Goal: Transaction & Acquisition: Download file/media

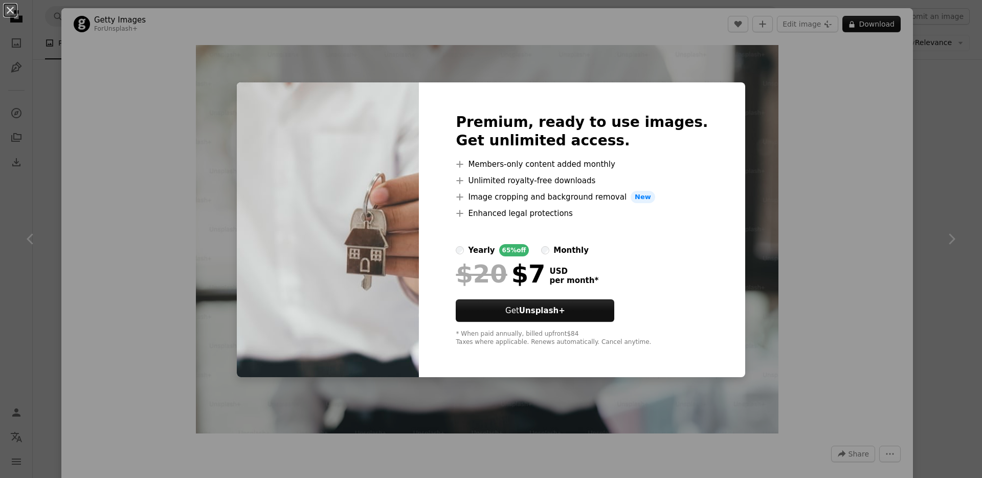
scroll to position [11211, 0]
click at [972, 85] on div "An X shape Premium, ready to use images. Get unlimited access. A plus sign Memb…" at bounding box center [491, 239] width 982 height 478
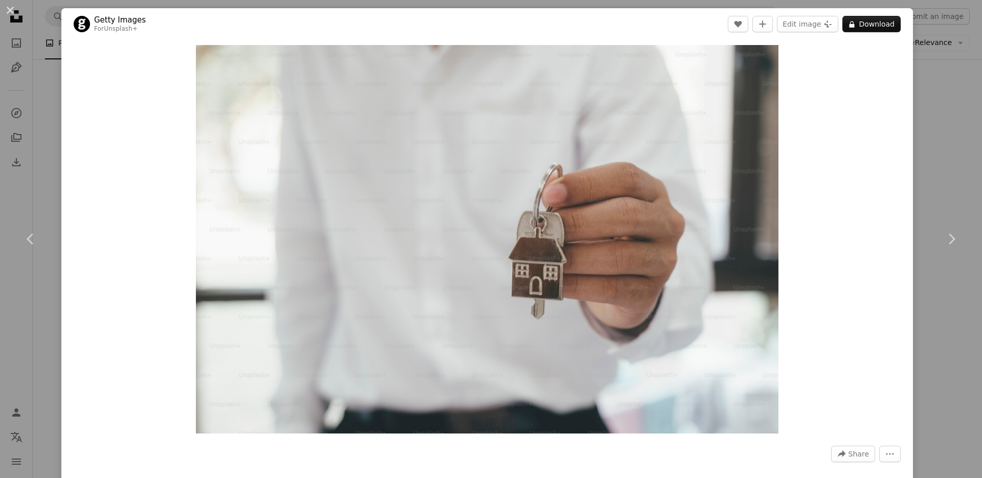
click at [973, 62] on div "An X shape Chevron left Chevron right Getty Images For Unsplash+ A heart A plus…" at bounding box center [491, 239] width 982 height 478
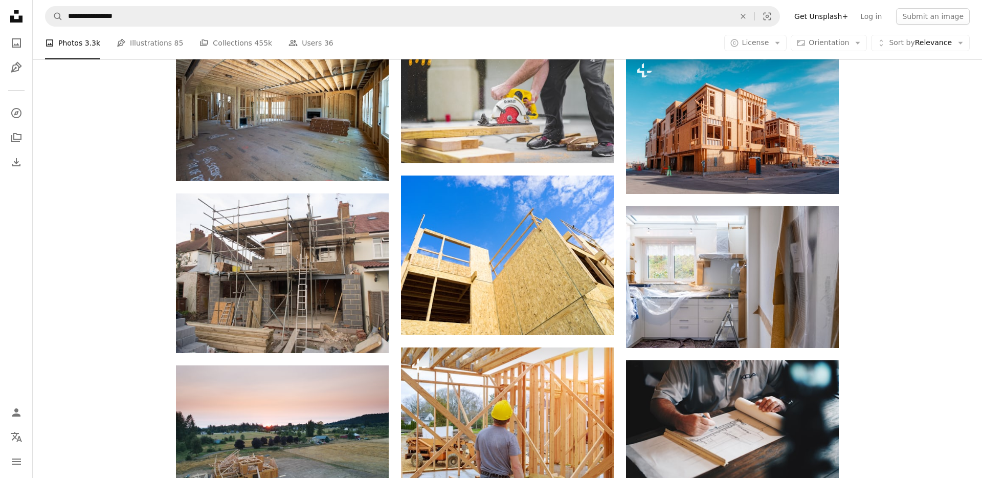
scroll to position [708, 0]
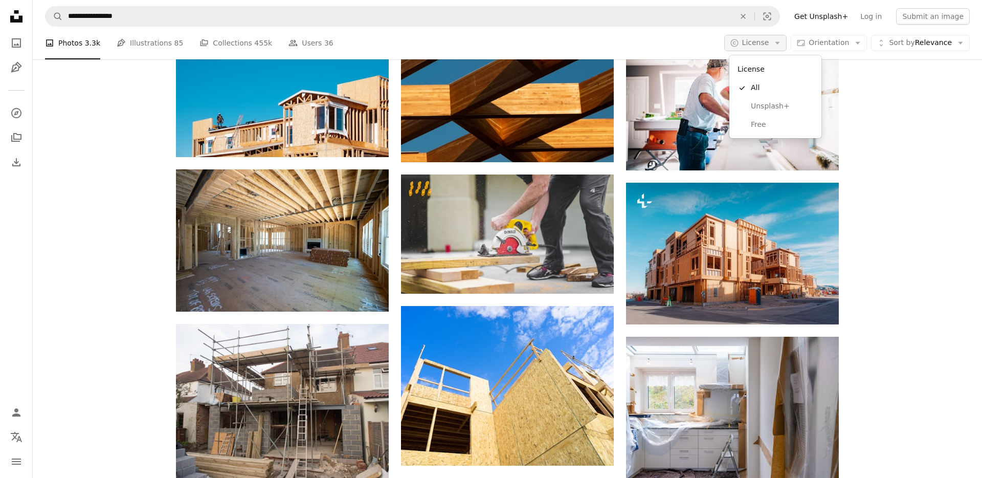
click at [761, 38] on span "License" at bounding box center [755, 43] width 27 height 10
click at [772, 124] on span "Free" at bounding box center [782, 125] width 62 height 10
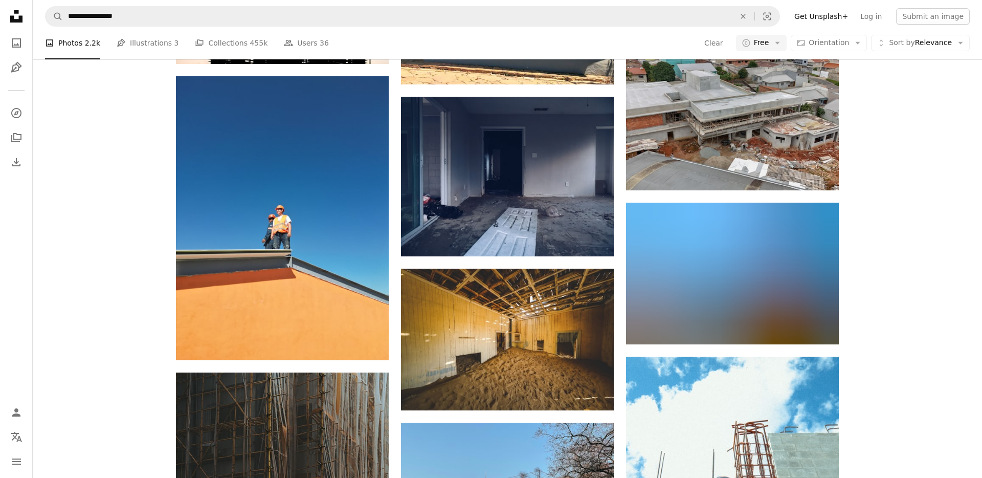
scroll to position [11648, 0]
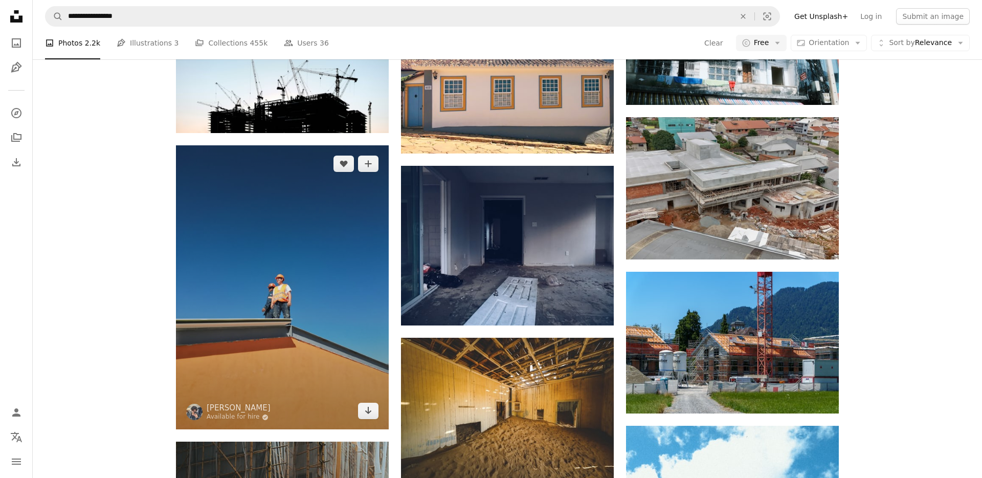
click at [285, 246] on img at bounding box center [282, 287] width 213 height 284
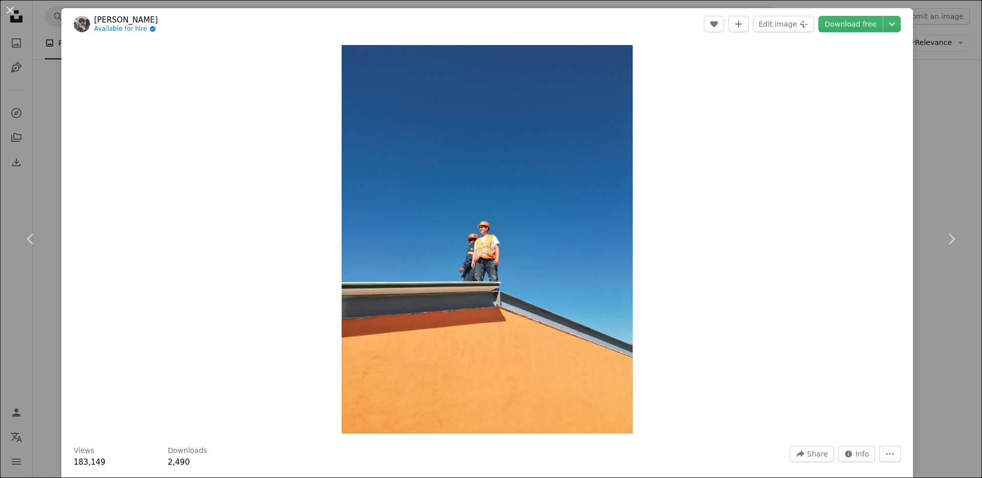
click at [947, 172] on div "An X shape Chevron left Chevron right [PERSON_NAME] Available for hire A checkm…" at bounding box center [491, 239] width 982 height 478
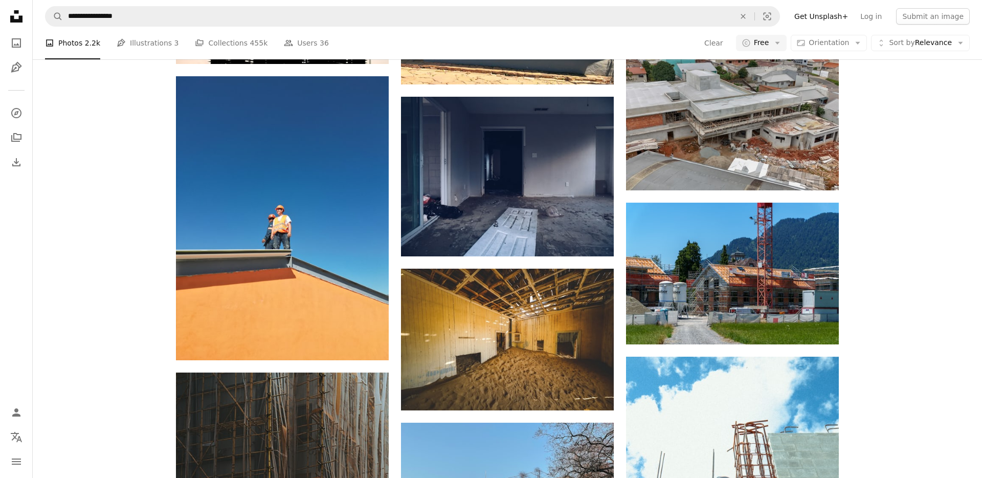
scroll to position [11696, 0]
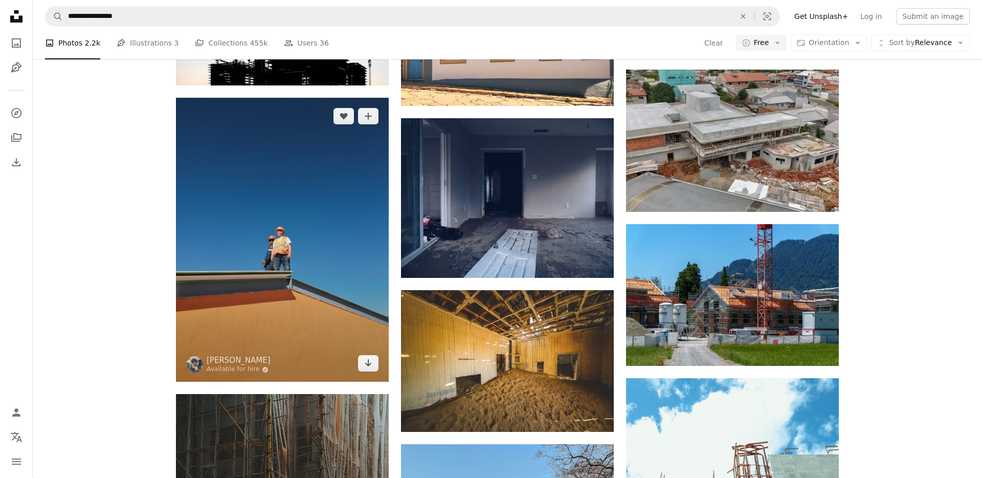
click at [328, 219] on img at bounding box center [282, 240] width 213 height 284
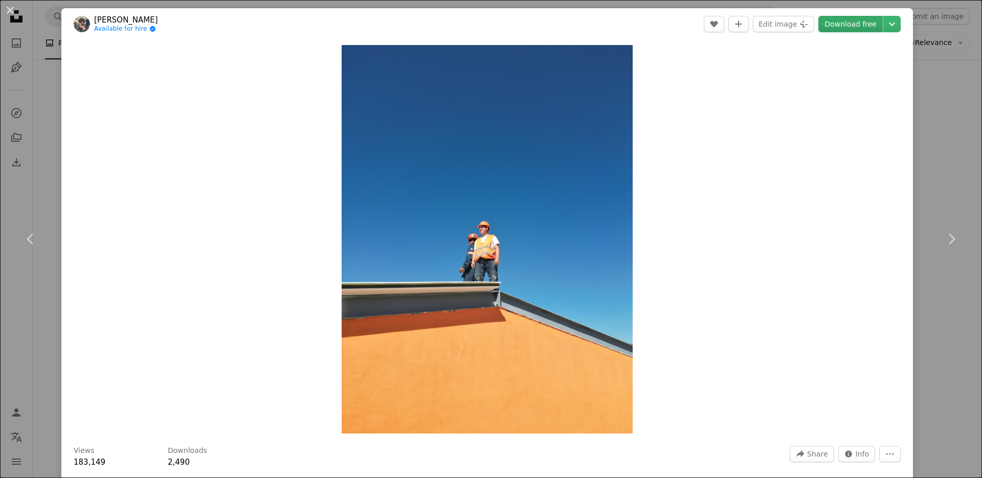
click at [863, 26] on link "Download free" at bounding box center [851, 24] width 64 height 16
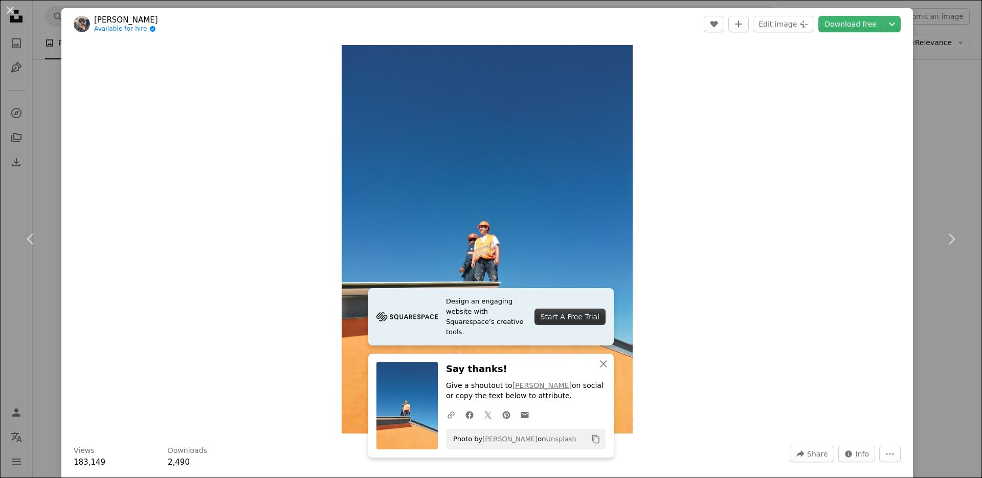
click at [878, 169] on div "Zoom in" at bounding box center [487, 239] width 852 height 399
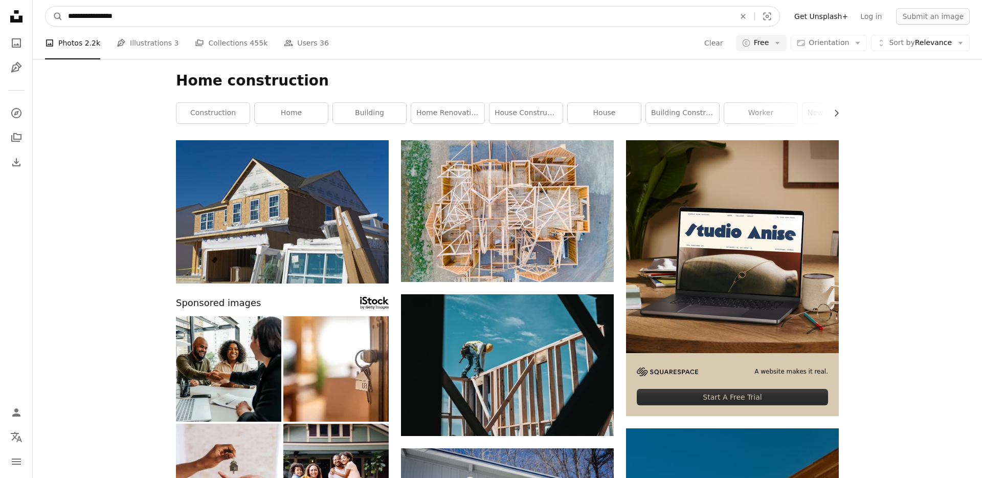
click at [112, 18] on input "**********" at bounding box center [397, 16] width 669 height 19
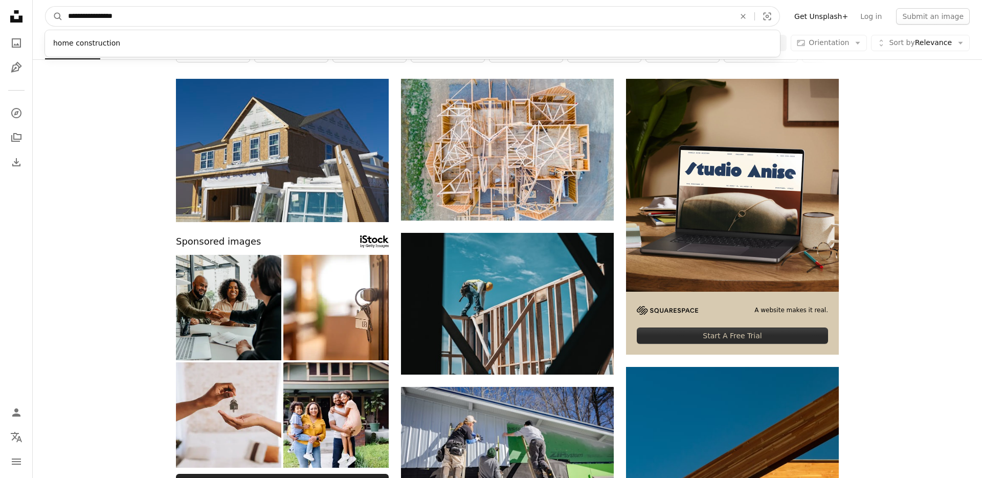
scroll to position [62, 0]
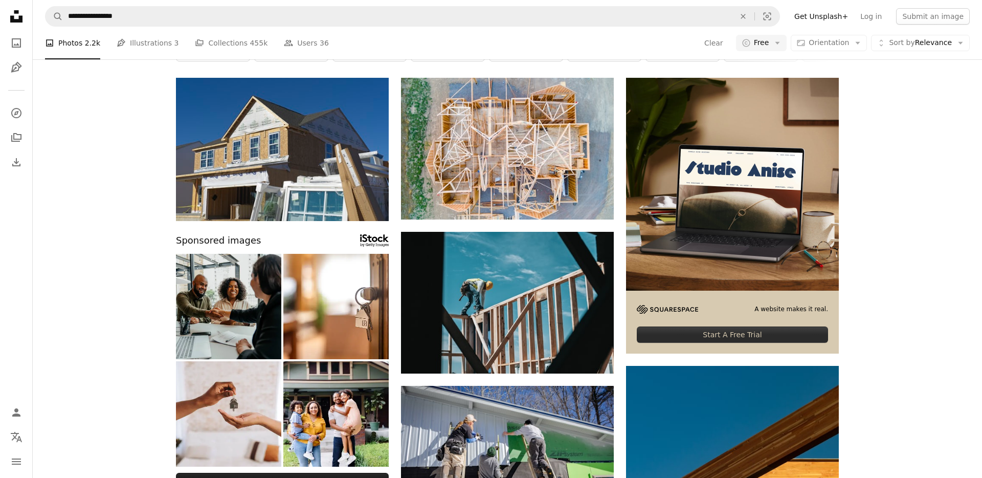
click at [229, 303] on img at bounding box center [228, 306] width 105 height 105
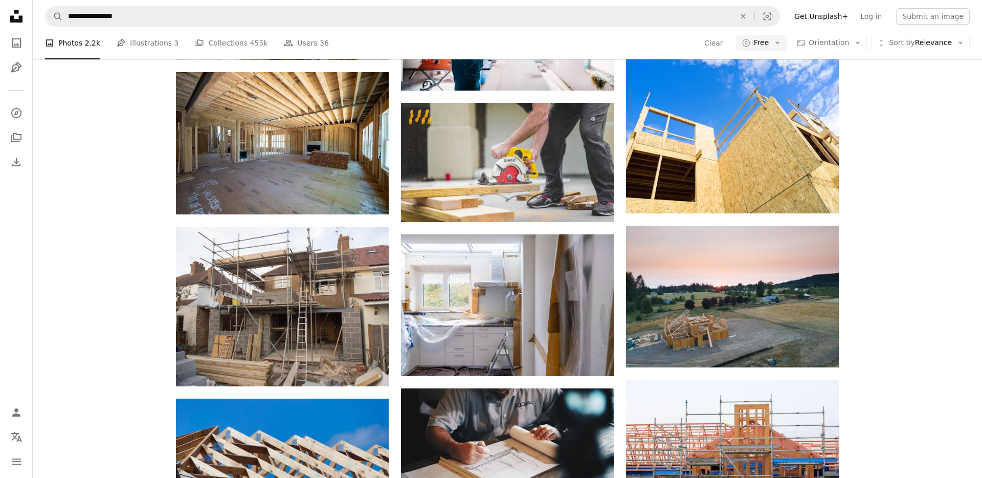
scroll to position [760, 0]
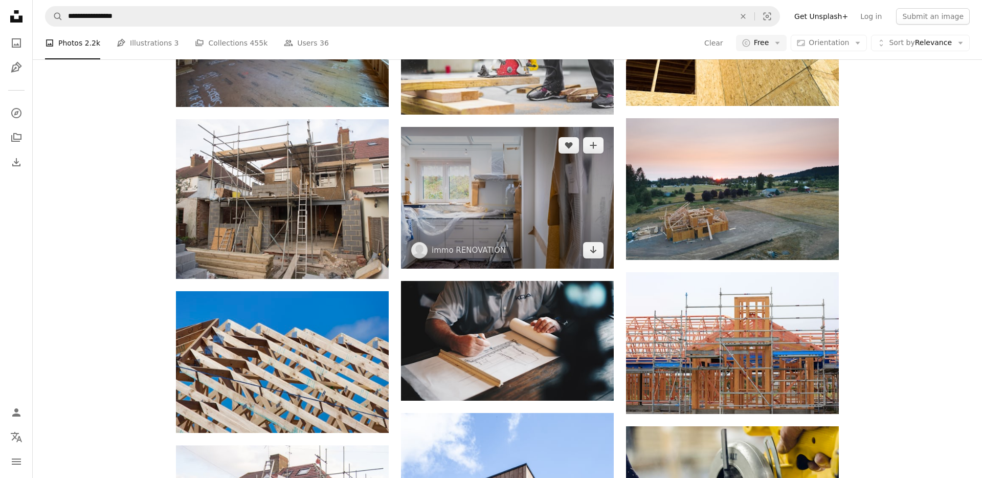
click at [527, 187] on img at bounding box center [507, 198] width 213 height 142
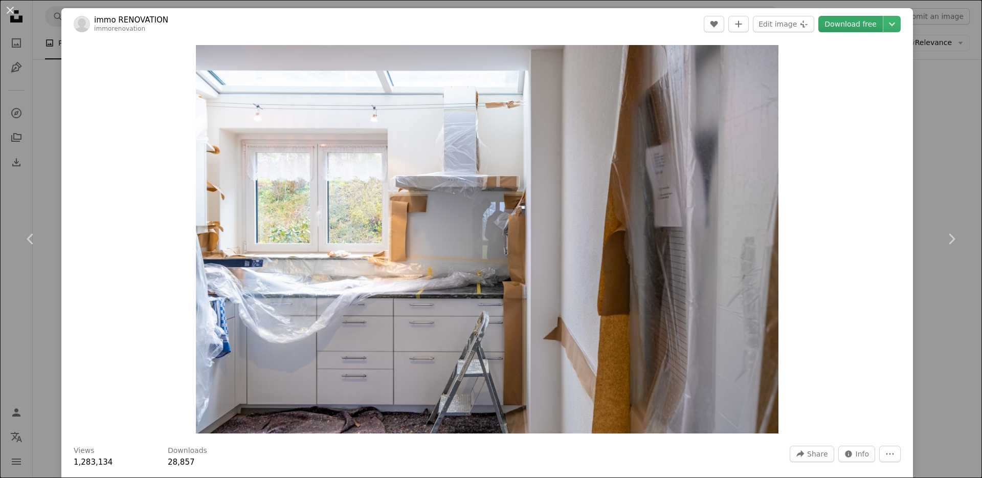
click at [857, 26] on link "Download free" at bounding box center [851, 24] width 64 height 16
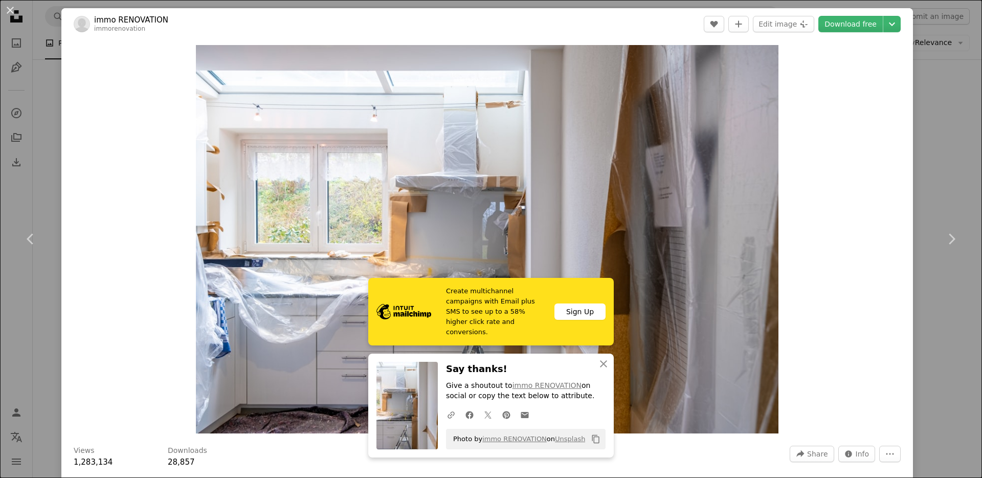
click at [911, 35] on header "immo RENOVATION immorenovation A heart A plus sign Edit image Plus sign for Uns…" at bounding box center [487, 24] width 852 height 32
click at [901, 20] on icon "Chevron down" at bounding box center [892, 24] width 16 height 12
click at [810, 234] on dialog "An X shape Chevron left Chevron right immo RENOVATION immorenovation A heart A …" at bounding box center [491, 239] width 982 height 478
click at [901, 24] on icon "Chevron down" at bounding box center [892, 24] width 16 height 12
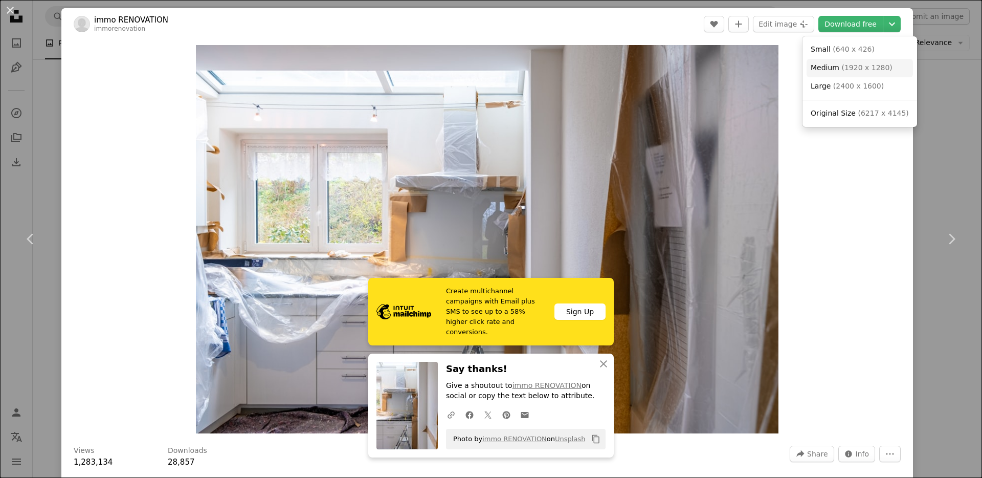
click at [852, 68] on span "( 1920 x 1280 )" at bounding box center [867, 67] width 51 height 8
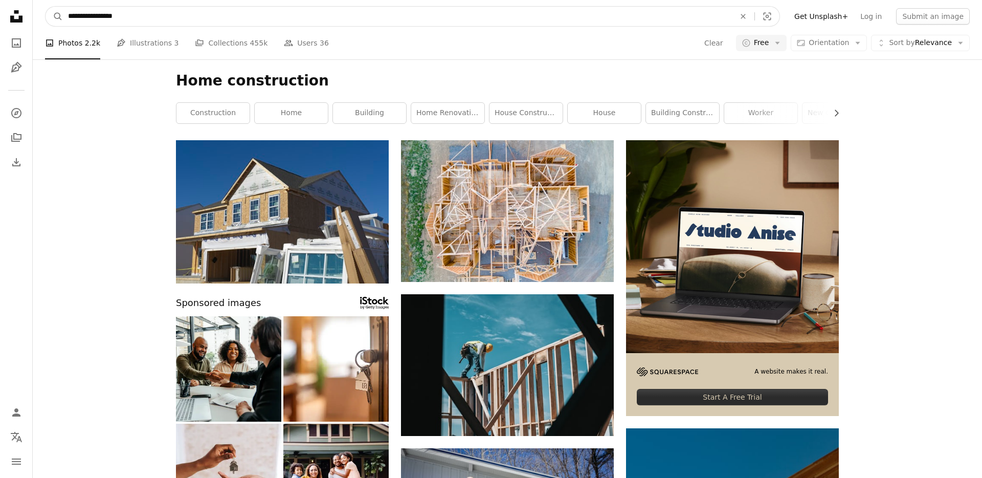
click at [146, 16] on input "**********" at bounding box center [397, 16] width 669 height 19
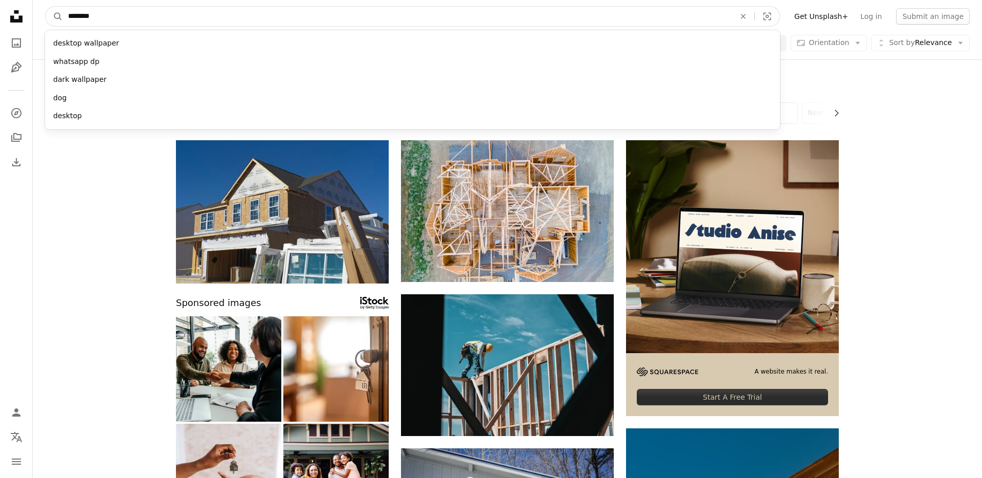
type input "*********"
click button "A magnifying glass" at bounding box center [54, 16] width 17 height 19
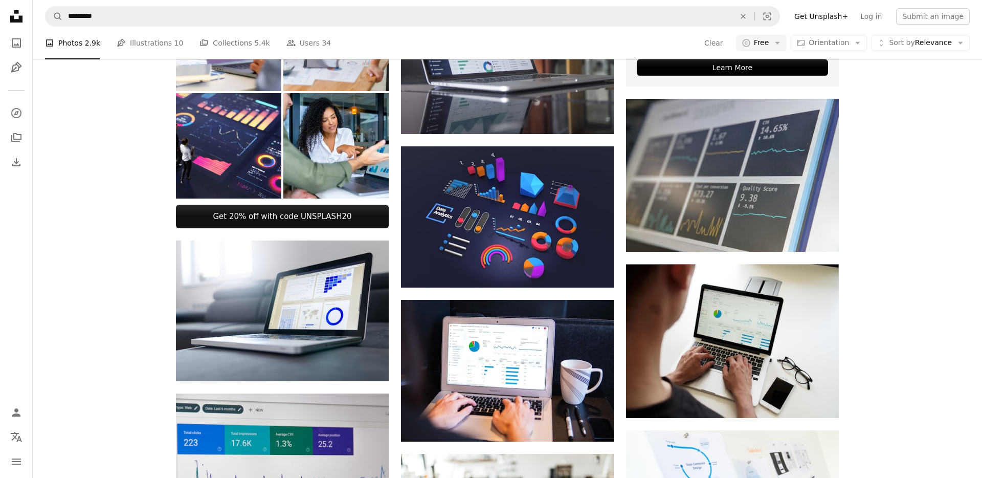
scroll to position [237, 0]
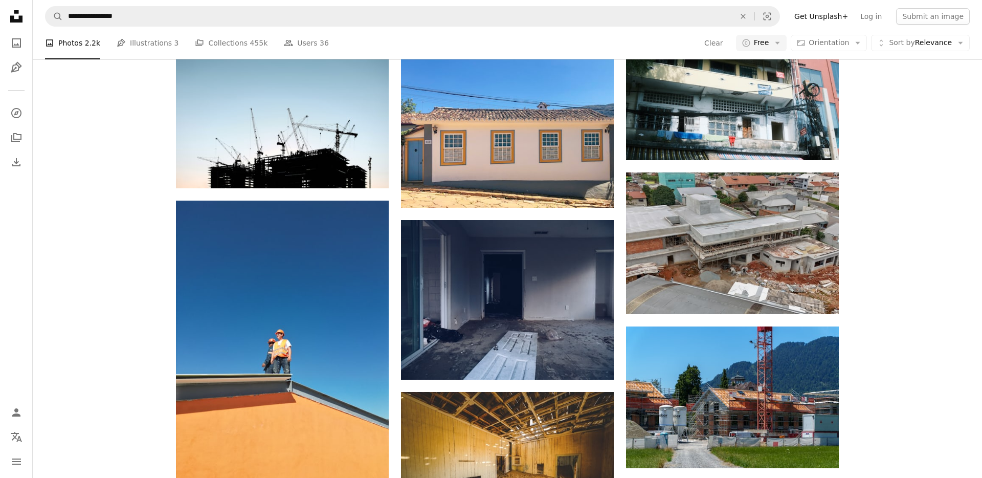
scroll to position [11637, 0]
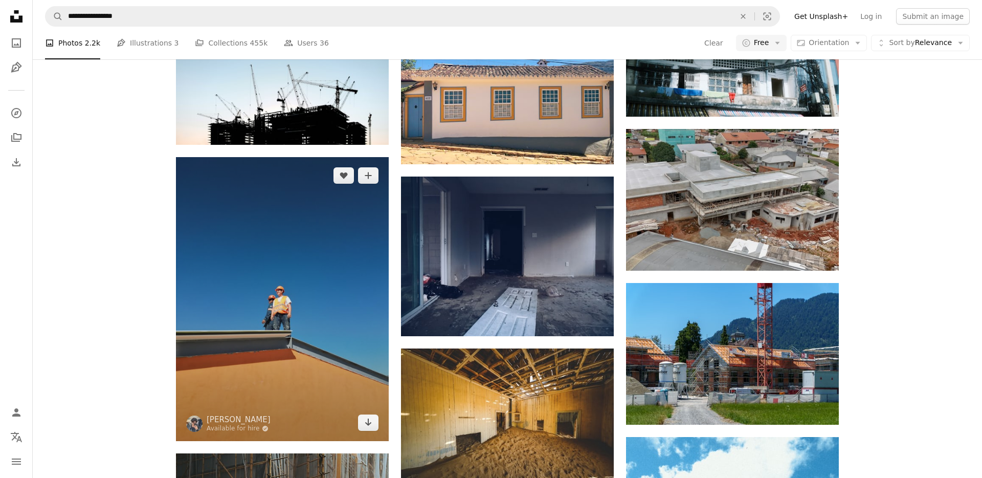
click at [332, 241] on img at bounding box center [282, 299] width 213 height 284
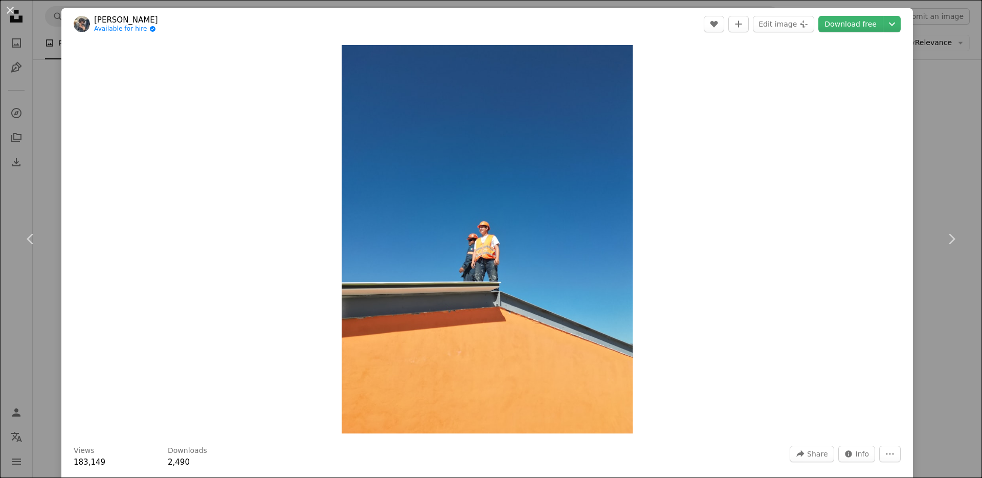
click at [909, 23] on header "[PERSON_NAME] Available for hire A checkmark inside of a circle A heart A plus …" at bounding box center [487, 24] width 852 height 32
click at [901, 23] on icon "Chevron down" at bounding box center [892, 24] width 16 height 12
click at [880, 52] on link "Small ( 640 x 853 )" at bounding box center [857, 49] width 106 height 18
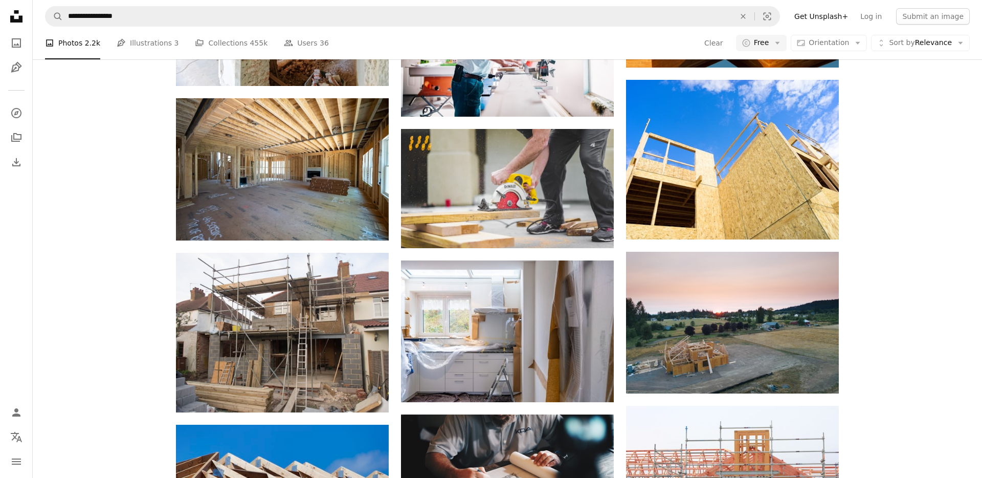
scroll to position [625, 0]
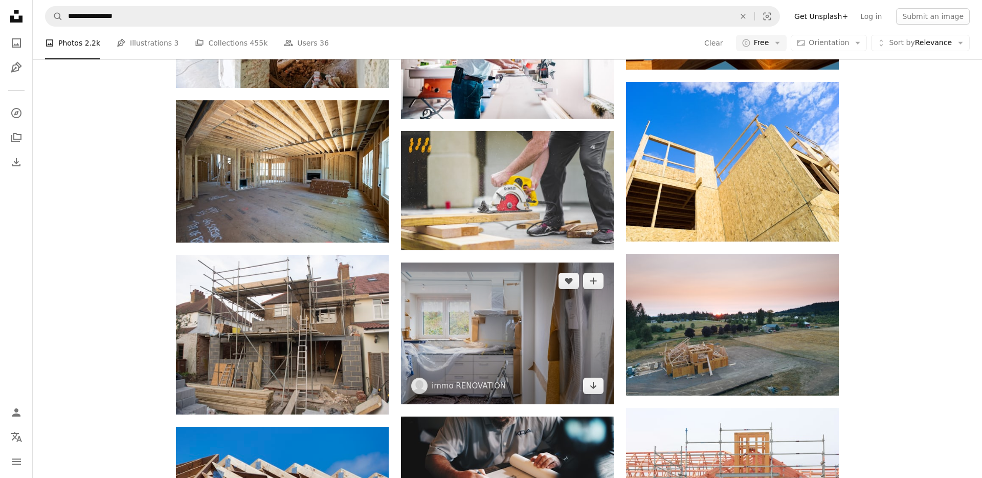
click at [516, 312] on img at bounding box center [507, 333] width 213 height 142
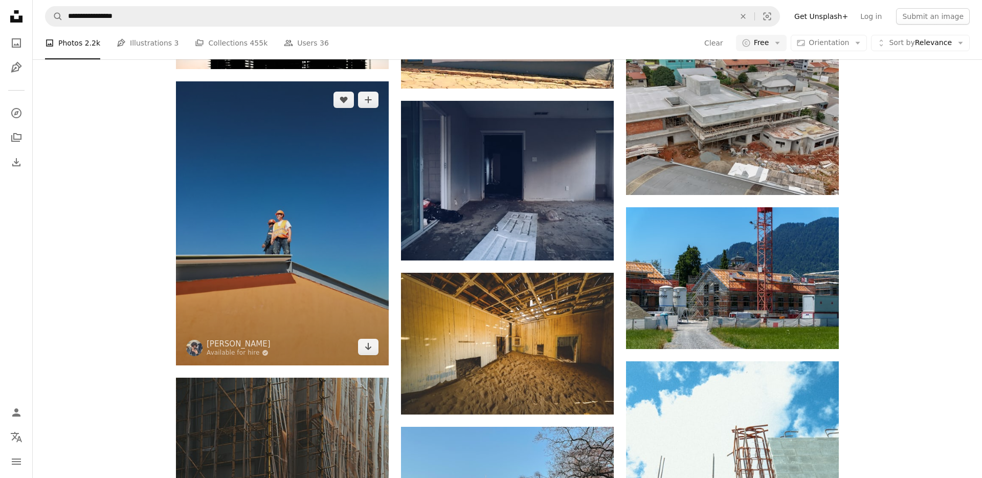
scroll to position [11684, 0]
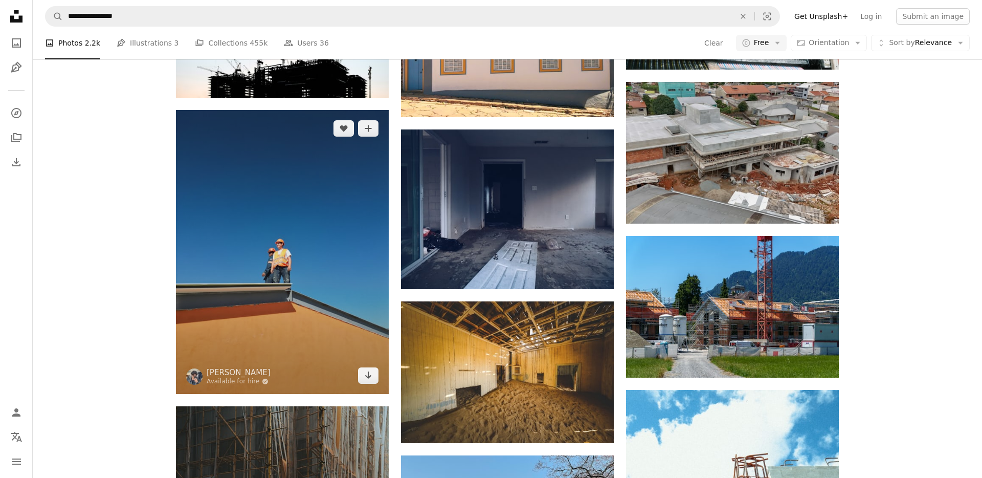
click at [312, 207] on img at bounding box center [282, 252] width 213 height 284
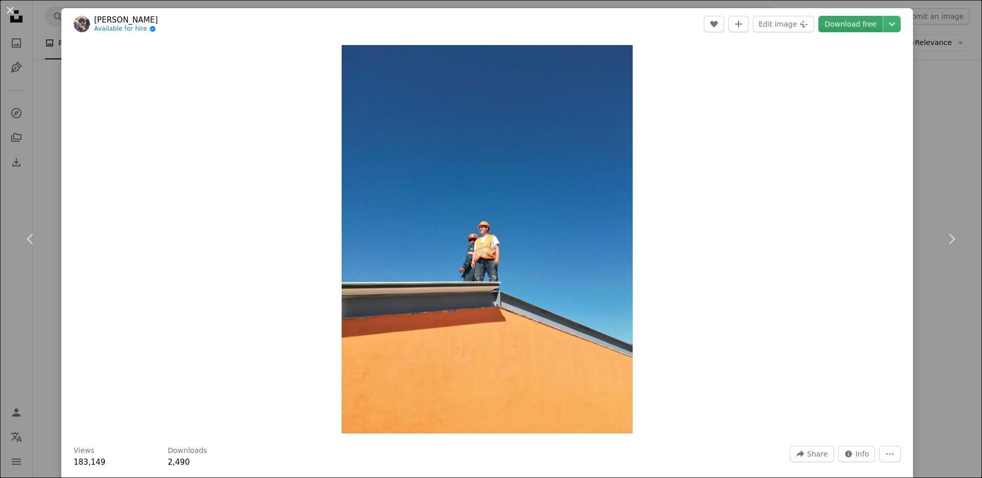
click at [877, 26] on link "Download free" at bounding box center [851, 24] width 64 height 16
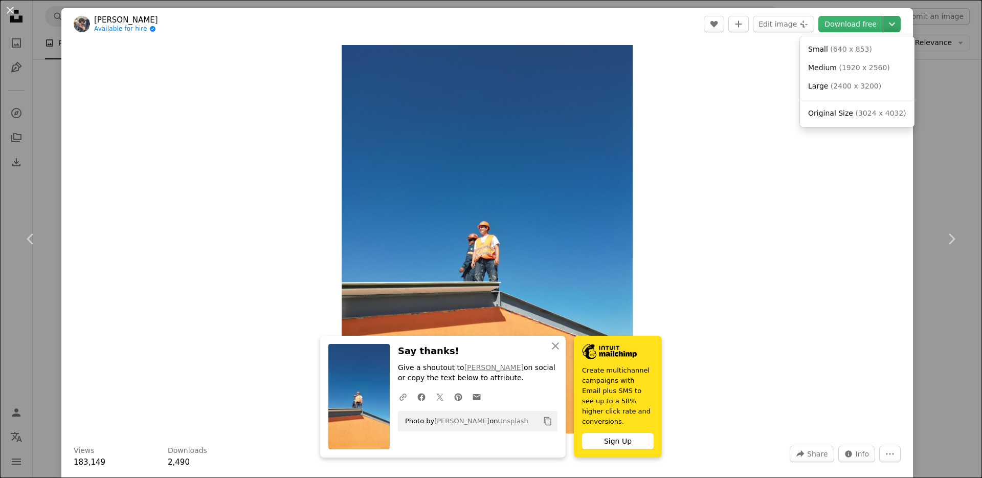
click at [901, 27] on icon "Chevron down" at bounding box center [892, 24] width 16 height 12
click at [857, 63] on span "Medium ( 1920 x 2560 )" at bounding box center [849, 68] width 82 height 10
